Goal: Task Accomplishment & Management: Complete application form

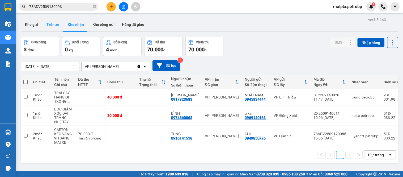
click at [55, 18] on button "Trên xe" at bounding box center [52, 24] width 21 height 13
type input "[DATE] – [DATE]"
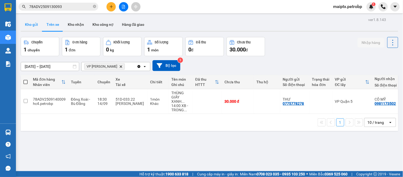
click at [32, 27] on button "Kho gửi" at bounding box center [32, 24] width 22 height 13
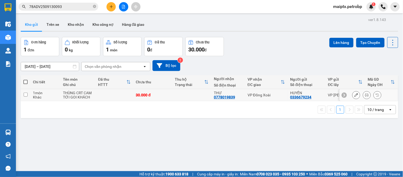
click at [60, 92] on td "THÙNG CRT CAM TỚI GOI KHÁCH" at bounding box center [77, 95] width 35 height 12
checkbox input "true"
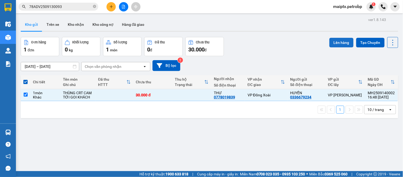
click at [335, 42] on button "Lên hàng" at bounding box center [341, 43] width 24 height 10
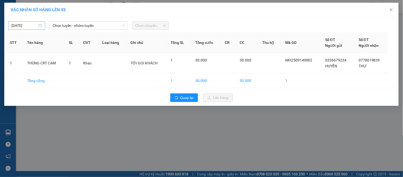
click at [29, 24] on body "Kết quả tìm kiếm ( 1 ) Bộ lọc Mã ĐH Trạng thái Món hàng Tổng cước Chưa cước Ngư…" at bounding box center [201, 88] width 403 height 177
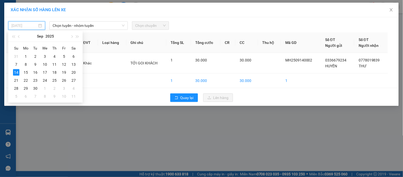
type input "[DATE]"
click at [77, 26] on span "Chọn tuyến - nhóm tuyến" at bounding box center [89, 26] width 72 height 8
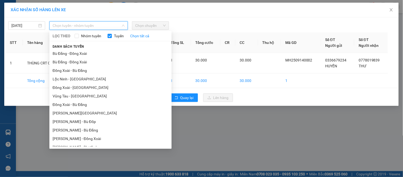
scroll to position [73, 0]
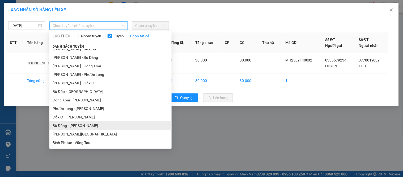
click at [73, 123] on li "Bù Đăng - [PERSON_NAME]" at bounding box center [110, 125] width 122 height 9
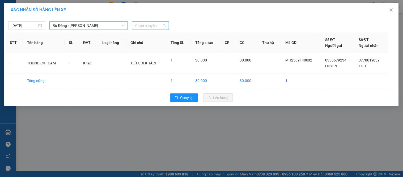
click at [142, 26] on span "Chọn chuyến" at bounding box center [150, 26] width 31 height 8
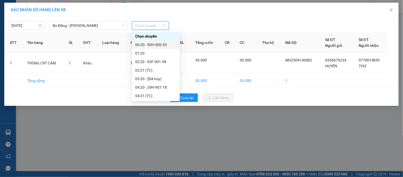
scroll to position [136, 0]
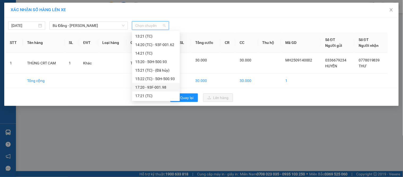
click at [149, 86] on div "17:20 - 93F-001.98" at bounding box center [155, 87] width 41 height 6
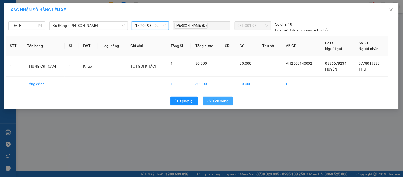
click at [215, 100] on span "Lên hàng" at bounding box center [220, 101] width 15 height 6
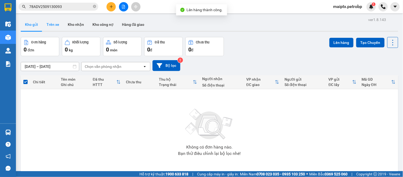
click at [55, 23] on button "Trên xe" at bounding box center [52, 24] width 21 height 13
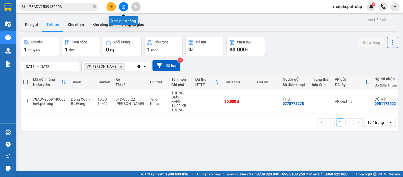
click at [125, 7] on icon "file-add" at bounding box center [124, 7] width 4 height 4
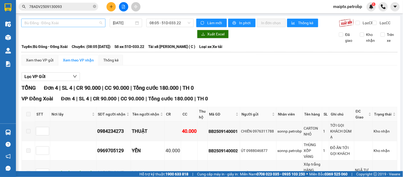
click at [76, 24] on span "Bù Đăng - Đồng Xoài" at bounding box center [63, 23] width 78 height 8
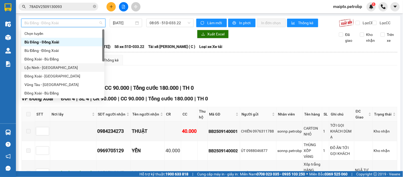
scroll to position [110, 0]
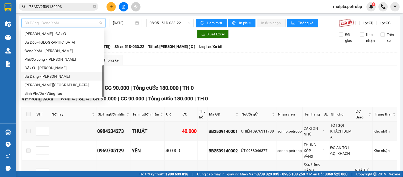
click at [58, 75] on div "Bù Đăng - [PERSON_NAME]" at bounding box center [62, 76] width 77 height 6
type input "[DATE]"
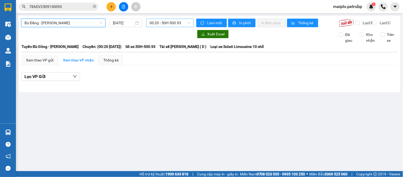
click at [168, 19] on span "00:20 - 50H-500.93" at bounding box center [170, 23] width 41 height 8
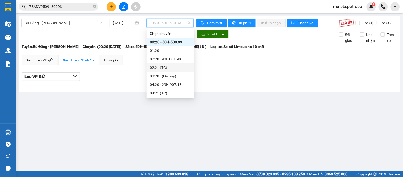
scroll to position [136, 0]
click at [159, 85] on div "17:20 - 93F-001.98" at bounding box center [170, 85] width 41 height 6
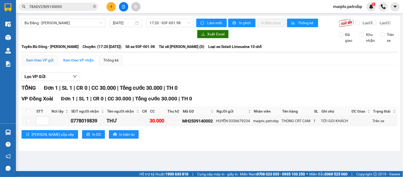
click at [37, 63] on div "Xem theo VP gửi" at bounding box center [39, 60] width 27 height 6
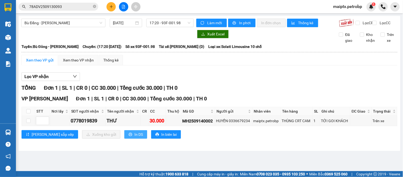
click at [134, 137] on span "In DS" at bounding box center [138, 134] width 9 height 6
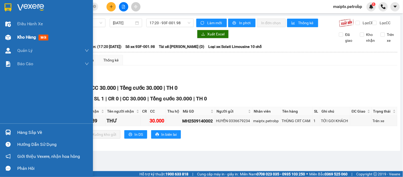
click at [11, 33] on div at bounding box center [7, 37] width 9 height 9
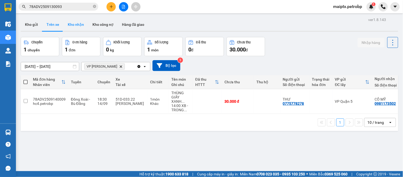
click at [80, 28] on button "Kho nhận" at bounding box center [76, 24] width 25 height 13
type input "[DATE] – [DATE]"
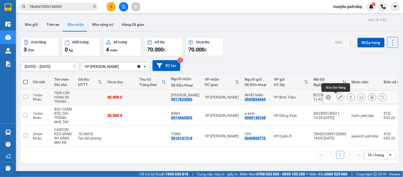
click at [337, 97] on button at bounding box center [340, 96] width 7 height 9
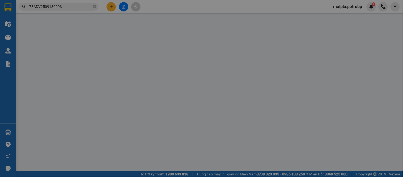
type input "0945834444"
type input "NHẤT NAM"
type input "0917823683"
type input "[PERSON_NAME]"
type input "40.000"
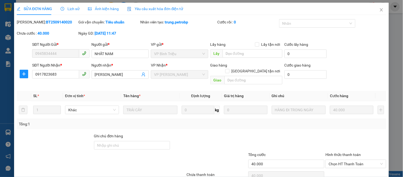
click at [49, 25] on div "Mã ĐH: BT2509140020" at bounding box center [47, 22] width 61 height 6
copy b "BT2509140020"
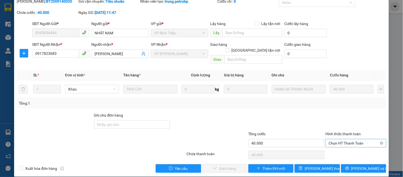
click at [352, 139] on span "Chọn HT Thanh Toán" at bounding box center [356, 143] width 54 height 8
click at [340, 145] on div "Tại văn phòng" at bounding box center [353, 148] width 54 height 6
type input "0"
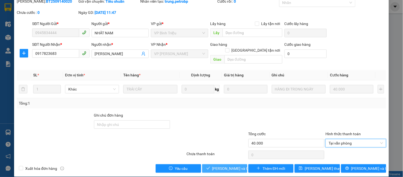
click at [222, 165] on span "[PERSON_NAME] và Giao hàng" at bounding box center [237, 168] width 51 height 6
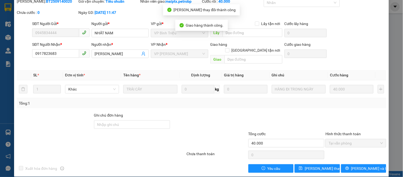
scroll to position [0, 0]
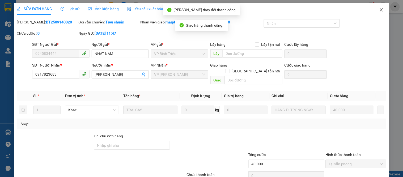
click at [379, 9] on icon "close" at bounding box center [381, 10] width 4 height 4
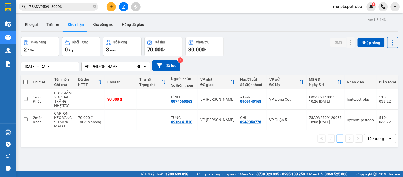
click at [47, 17] on div "ver 1.8.143 Kho gửi Trên xe Kho nhận Kho công nợ Hàng đã giao Đơn hàng 2 đơn Kh…" at bounding box center [210, 104] width 382 height 177
click at [53, 27] on button "Trên xe" at bounding box center [52, 24] width 21 height 13
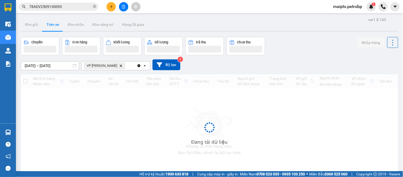
type input "[DATE] – [DATE]"
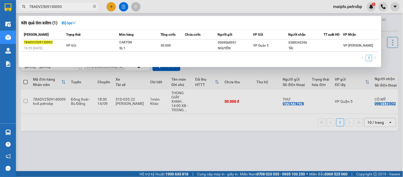
click at [65, 5] on input "78ADV2509130093" at bounding box center [60, 7] width 63 height 6
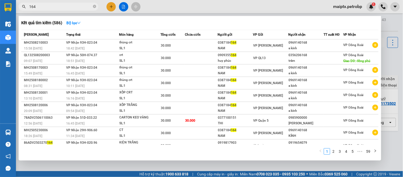
click at [64, 5] on input "164" at bounding box center [60, 7] width 63 height 6
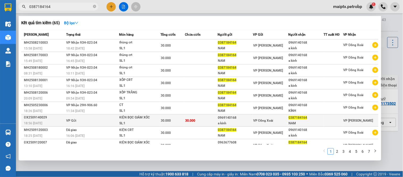
type input "0387184164"
click at [214, 121] on td "30.000" at bounding box center [201, 120] width 33 height 12
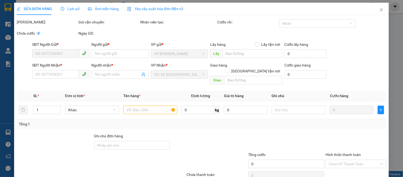
type input "0969140168"
type input "a kính"
type input "0387184164"
type input "NAM"
type input "30.000"
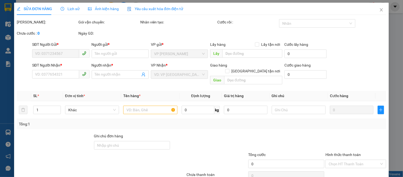
type input "30.000"
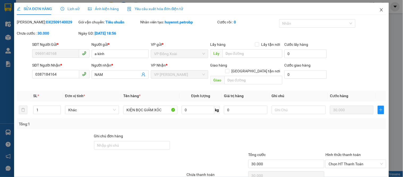
click at [380, 10] on icon "close" at bounding box center [381, 9] width 3 height 3
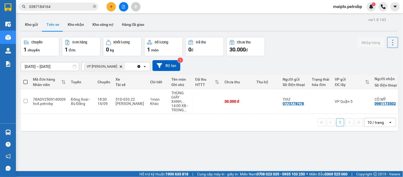
click at [70, 8] on input "0387184164" at bounding box center [60, 7] width 63 height 6
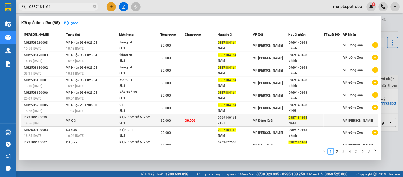
click at [37, 116] on div "ĐX2509140029" at bounding box center [44, 118] width 41 height 6
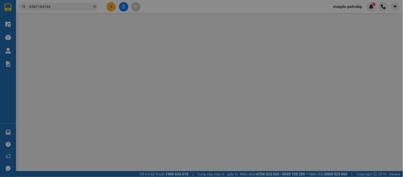
type input "0969140168"
type input "a kính"
type input "0387184164"
type input "NAM"
type input "30.000"
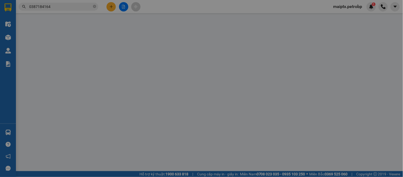
type input "30.000"
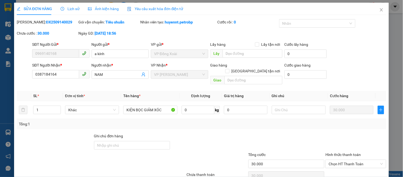
click at [48, 22] on b "ĐX2509140029" at bounding box center [59, 22] width 26 height 4
copy b "ĐX2509140029"
click at [379, 10] on icon "close" at bounding box center [381, 10] width 4 height 4
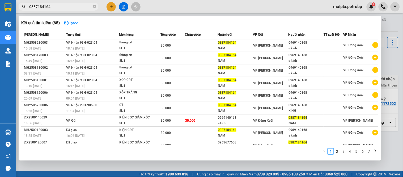
click at [73, 6] on input "0387184164" at bounding box center [60, 7] width 63 height 6
click at [82, 168] on div at bounding box center [201, 88] width 403 height 177
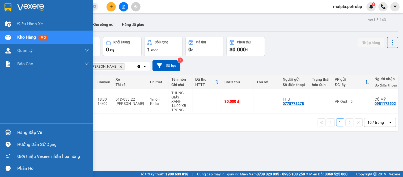
click at [10, 132] on img at bounding box center [8, 132] width 6 height 6
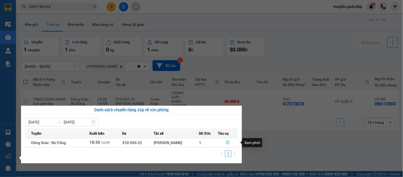
click at [230, 144] on button "button" at bounding box center [227, 142] width 19 height 9
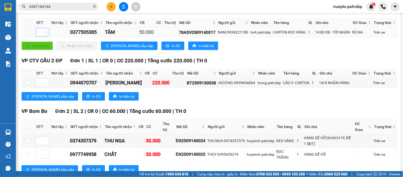
scroll to position [170, 0]
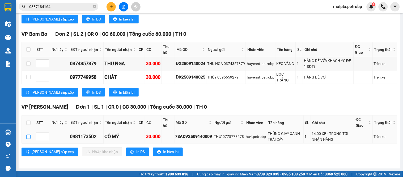
click at [29, 137] on input "checkbox" at bounding box center [28, 136] width 4 height 4
checkbox input "true"
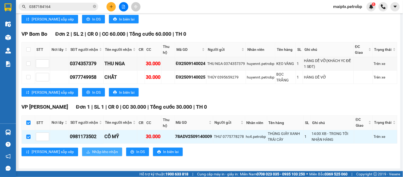
click at [92, 153] on span "Nhập kho nhận" at bounding box center [105, 152] width 26 height 6
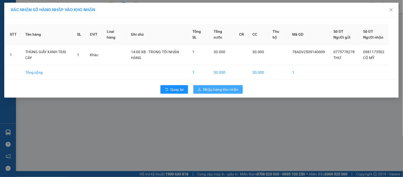
click at [214, 92] on span "Nhập hàng kho nhận" at bounding box center [221, 89] width 35 height 6
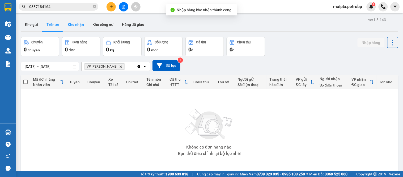
click at [74, 27] on button "Kho nhận" at bounding box center [76, 24] width 25 height 13
type input "[DATE] – [DATE]"
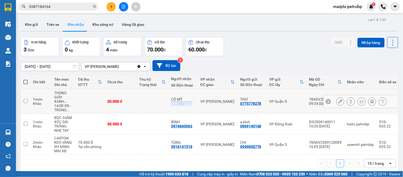
drag, startPoint x: 195, startPoint y: 105, endPoint x: 170, endPoint y: 104, distance: 25.3
click at [170, 104] on td "CÔ MỸ 0981173502" at bounding box center [182, 101] width 29 height 25
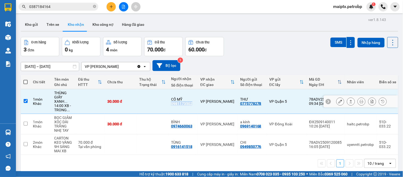
copy div "0981173502"
click at [43, 104] on div "Khác" at bounding box center [41, 103] width 16 height 4
checkbox input "false"
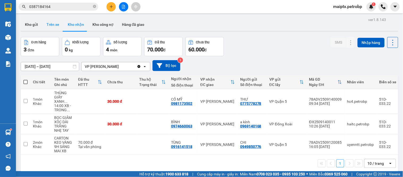
click at [57, 28] on button "Trên xe" at bounding box center [52, 24] width 21 height 13
type input "[DATE] – [DATE]"
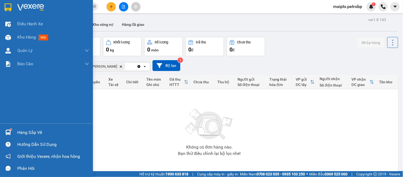
click at [10, 132] on img at bounding box center [8, 132] width 6 height 6
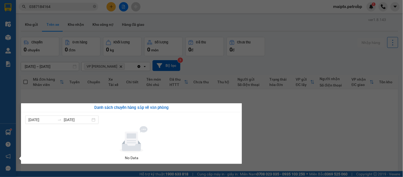
click at [288, 110] on section "Kết quả tìm kiếm ( 65 ) Bộ lọc Mã ĐH Trạng thái Món hàng Tổng cước Chưa cước Ng…" at bounding box center [201, 88] width 403 height 177
